Goal: Find specific page/section: Find specific page/section

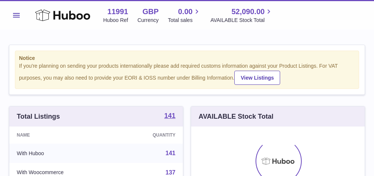
click at [19, 18] on button "Menu" at bounding box center [16, 15] width 15 height 15
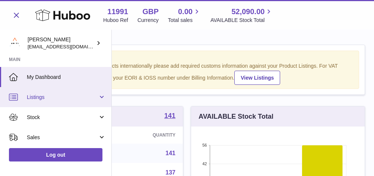
click at [48, 92] on link "Listings" at bounding box center [55, 97] width 111 height 20
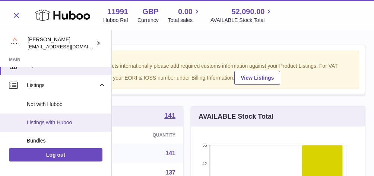
scroll to position [36, 0]
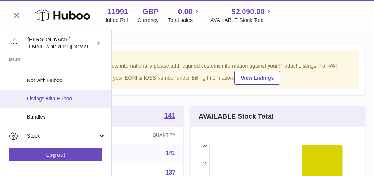
click at [58, 95] on span "Listings with Huboo" at bounding box center [66, 98] width 79 height 7
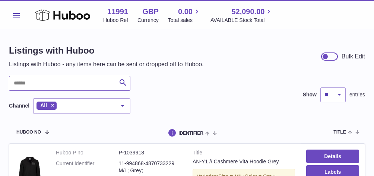
click at [59, 82] on input "text" at bounding box center [70, 83] width 122 height 15
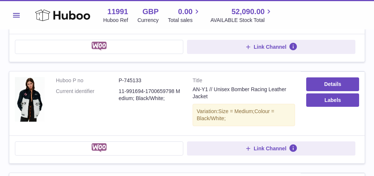
scroll to position [977, 0]
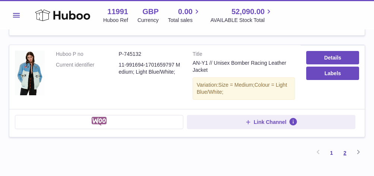
click at [346, 147] on link "2" at bounding box center [345, 153] width 13 height 13
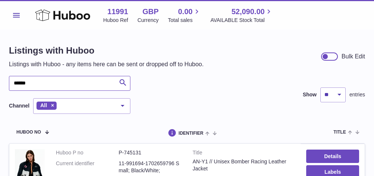
drag, startPoint x: 45, startPoint y: 80, endPoint x: 4, endPoint y: 78, distance: 41.1
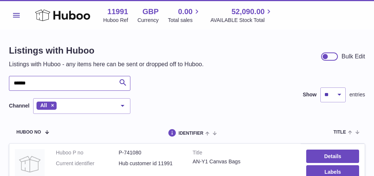
drag, startPoint x: 45, startPoint y: 84, endPoint x: -3, endPoint y: 78, distance: 48.9
click at [0, 78] on html ".st0{fill:#141414;}" at bounding box center [187, 88] width 374 height 176
type input "*"
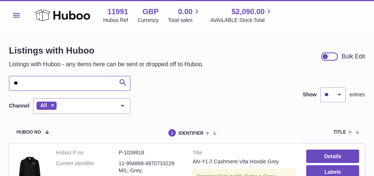
type input "*"
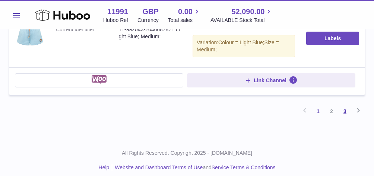
click at [345, 108] on link "3" at bounding box center [345, 111] width 13 height 13
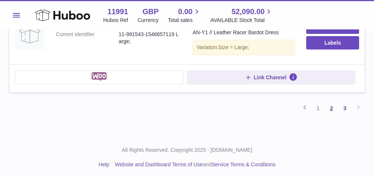
click at [333, 104] on link "2" at bounding box center [331, 108] width 13 height 13
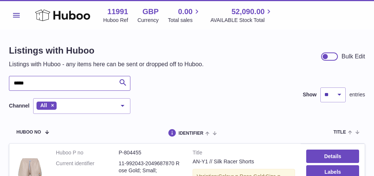
drag, startPoint x: 41, startPoint y: 79, endPoint x: -14, endPoint y: 77, distance: 54.8
click at [0, 77] on html ".st0{fill:#141414;}" at bounding box center [187, 88] width 374 height 176
drag, startPoint x: 48, startPoint y: 87, endPoint x: 9, endPoint y: 80, distance: 39.7
click at [9, 80] on input "*****" at bounding box center [70, 83] width 122 height 15
type input "******"
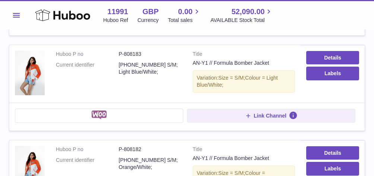
scroll to position [384, 0]
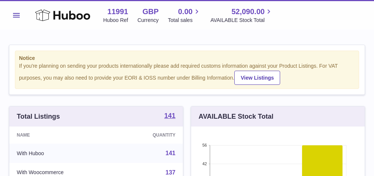
click at [12, 17] on button "Menu" at bounding box center [16, 15] width 15 height 15
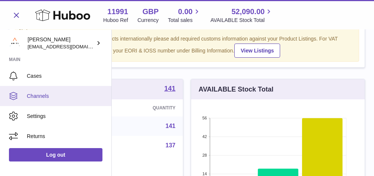
scroll to position [29, 0]
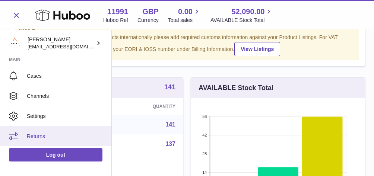
click at [38, 137] on span "Returns" at bounding box center [66, 136] width 79 height 7
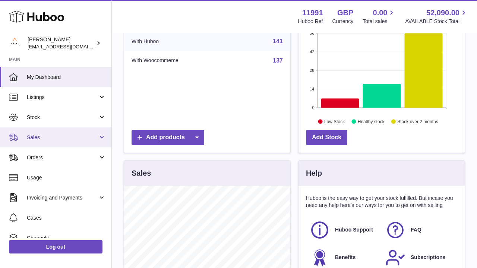
scroll to position [0, 0]
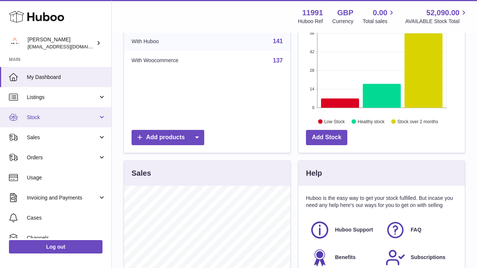
click at [61, 117] on span "Stock" at bounding box center [62, 117] width 71 height 7
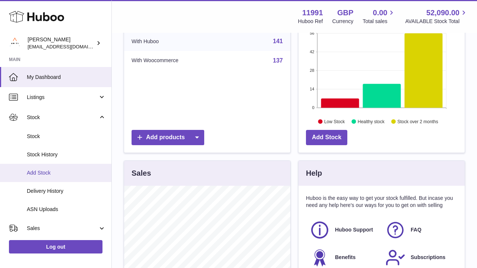
click at [47, 173] on span "Add Stock" at bounding box center [66, 173] width 79 height 7
